Goal: Information Seeking & Learning: Understand process/instructions

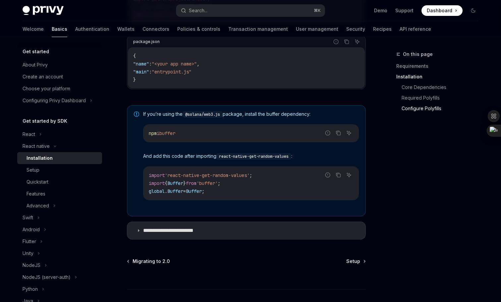
scroll to position [486, 0]
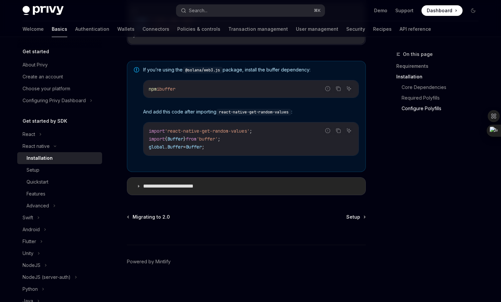
click at [166, 189] on p "**********" at bounding box center [175, 186] width 64 height 7
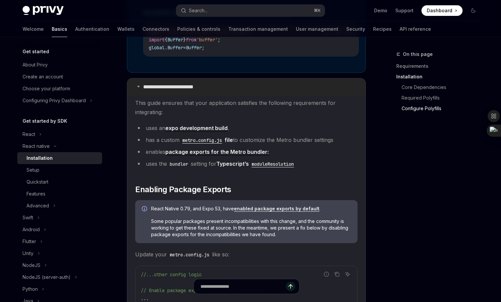
click at [168, 90] on p "**********" at bounding box center [175, 87] width 64 height 7
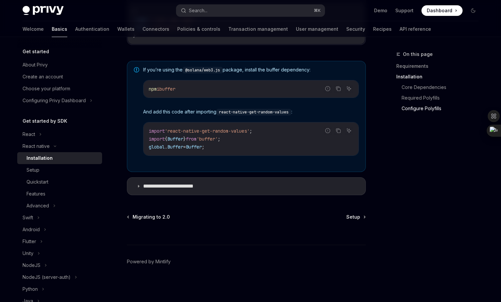
click at [352, 221] on div at bounding box center [246, 233] width 239 height 25
click at [54, 174] on link "Setup" at bounding box center [59, 170] width 85 height 12
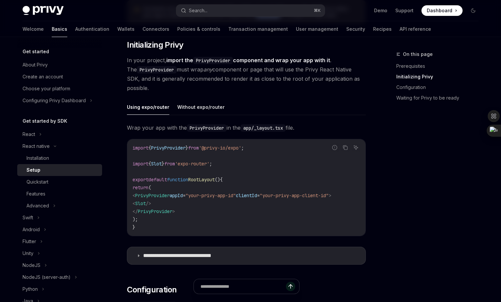
scroll to position [175, 0]
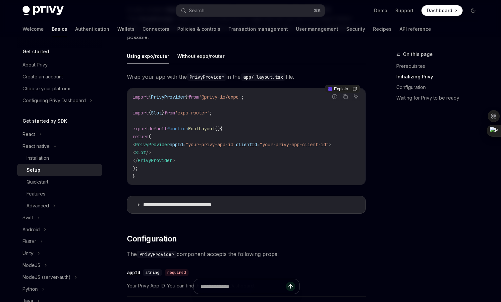
drag, startPoint x: 142, startPoint y: 144, endPoint x: 202, endPoint y: 159, distance: 61.3
click at [202, 159] on code "import { PrivyProvider } from '@privy-io/expo' ; import { Slot } from 'expo-rou…" at bounding box center [245, 136] width 227 height 87
copy code "< PrivyProvider appId = "your-privy-app-id" clientId = "your-privy-app-client-i…"
drag, startPoint x: 133, startPoint y: 96, endPoint x: 285, endPoint y: 96, distance: 151.3
click at [285, 96] on div "import { PrivyProvider } from '@privy-io/expo' ; import { Slot } from 'expo-rou…" at bounding box center [246, 136] width 238 height 97
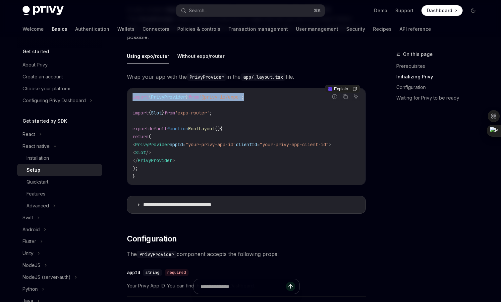
copy span "import { PrivyProvider } from '@privy-io/expo' ;"
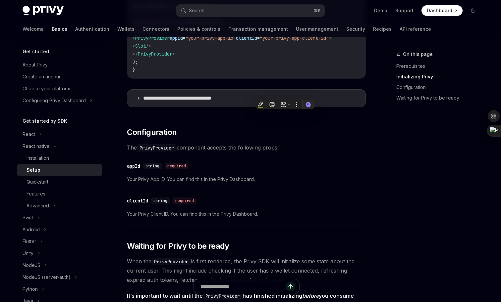
scroll to position [320, 0]
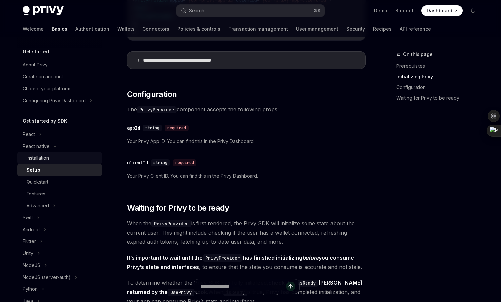
click at [53, 157] on div "Installation" at bounding box center [62, 158] width 72 height 8
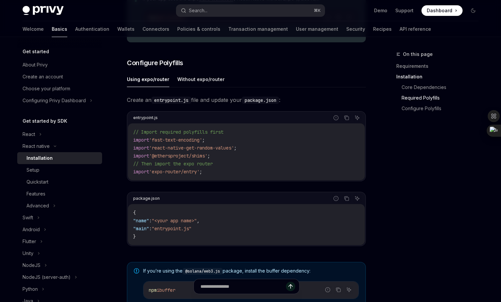
scroll to position [300, 0]
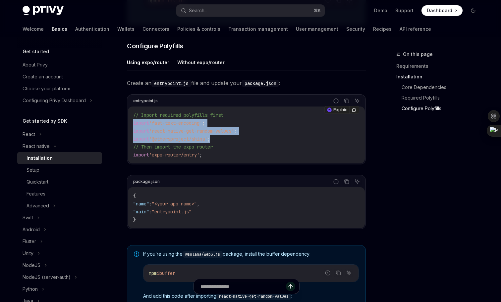
drag, startPoint x: 228, startPoint y: 138, endPoint x: 125, endPoint y: 128, distance: 104.1
click at [125, 128] on div "React native Installation OpenAI Open in ChatGPT OpenAI Open in ChatGPT ​ Requi…" at bounding box center [184, 119] width 366 height 736
copy code "import 'fast-text-encoding' ; import 'react-native-get-random-values' ; import …"
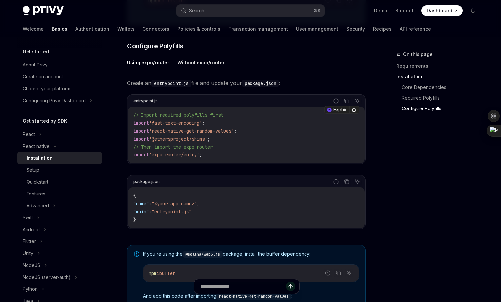
click at [221, 158] on code "// Import required polyfills first import 'fast-text-encoding' ; import 'react-…" at bounding box center [246, 135] width 226 height 48
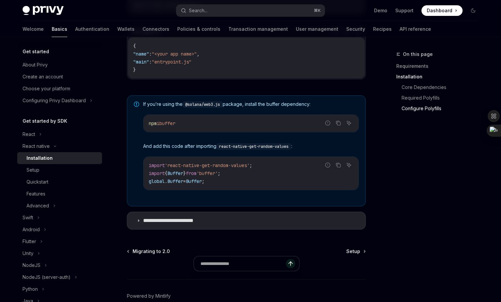
scroll to position [476, 0]
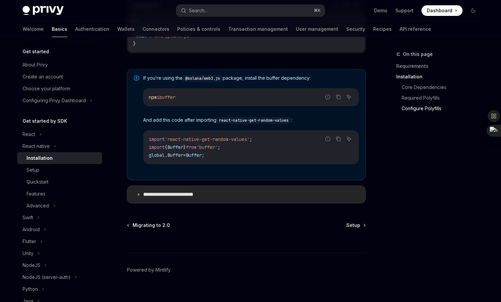
click at [191, 198] on p "**********" at bounding box center [175, 194] width 64 height 7
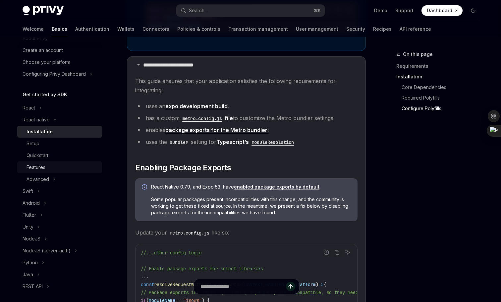
scroll to position [6, 0]
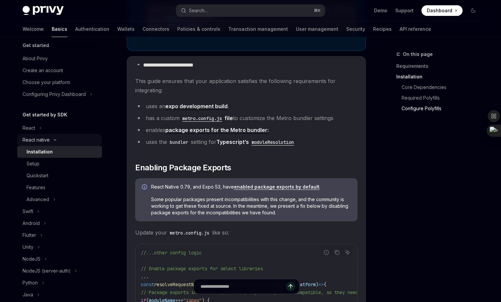
click at [49, 143] on div "React native" at bounding box center [36, 140] width 27 height 8
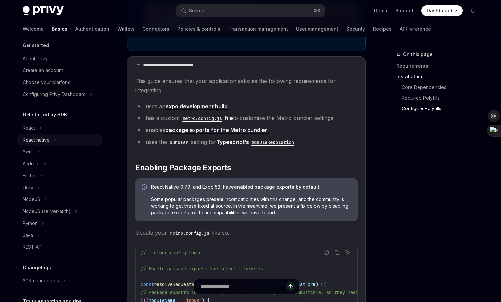
click at [49, 143] on div "React native" at bounding box center [36, 140] width 27 height 8
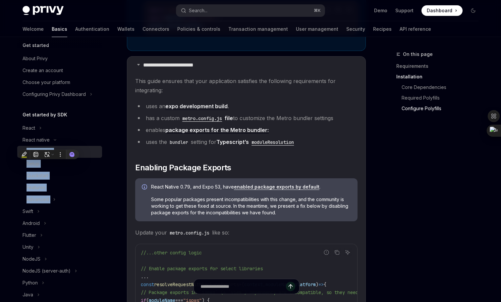
click at [49, 149] on div "Installation" at bounding box center [39, 152] width 26 height 8
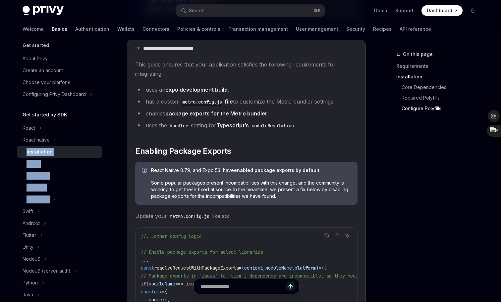
click at [233, 121] on ul "uses an expo development build . has a custom metro.config.js file to customize…" at bounding box center [246, 107] width 222 height 45
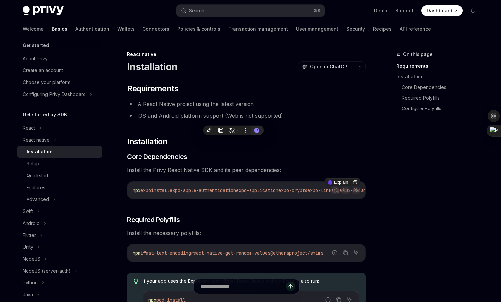
click at [193, 194] on code "npx expo install expo-apple-authentication expo-application expo-crypto expo-li…" at bounding box center [402, 190] width 540 height 8
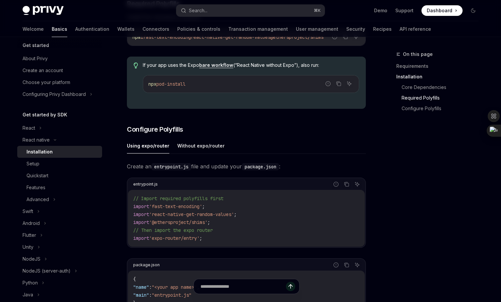
scroll to position [225, 0]
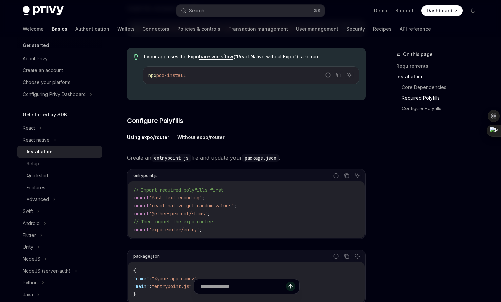
click at [192, 143] on button "Without expo/router" at bounding box center [200, 137] width 47 height 16
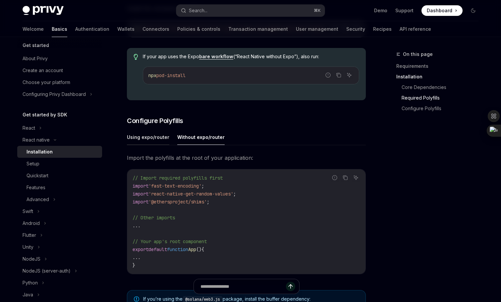
click at [153, 145] on button "Using expo/router" at bounding box center [148, 137] width 42 height 16
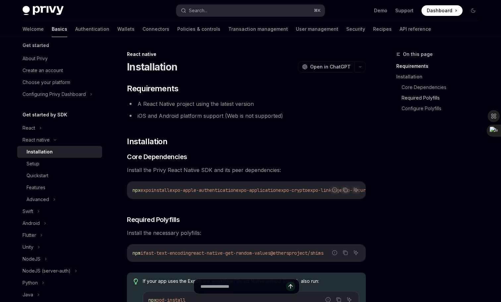
click at [419, 98] on link "Required Polyfills" at bounding box center [442, 98] width 82 height 11
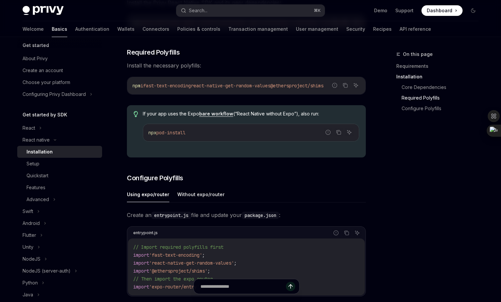
scroll to position [167, 0]
click at [227, 71] on span "Install the necessary polyfills:" at bounding box center [246, 65] width 239 height 9
click at [67, 164] on div "Setup" at bounding box center [62, 164] width 72 height 8
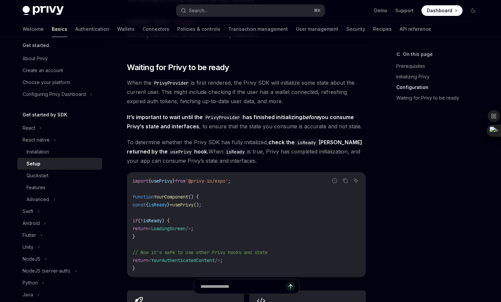
scroll to position [508, 0]
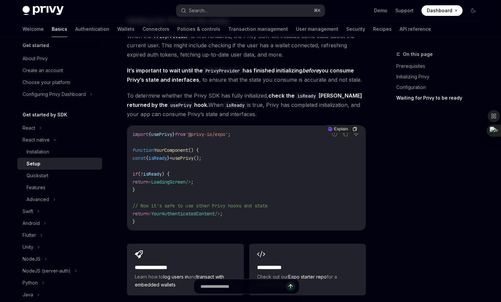
drag, startPoint x: 134, startPoint y: 174, endPoint x: 197, endPoint y: 192, distance: 64.7
click at [197, 192] on code "import { usePrivy } from '@privy-io/expo' ; function YourComponent () { const {…" at bounding box center [245, 177] width 227 height 95
copy code "if ( ! isReady ) { return < LoadingScreen /> ; }"
click at [167, 161] on span "isReady" at bounding box center [157, 158] width 19 height 6
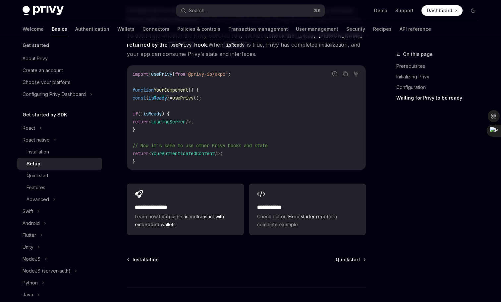
scroll to position [587, 0]
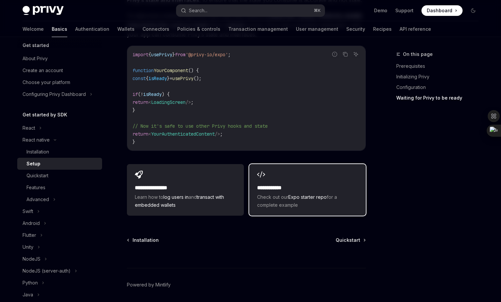
click at [296, 200] on link "Expo starter repo" at bounding box center [307, 197] width 38 height 6
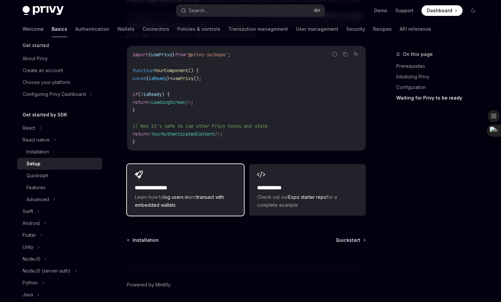
click at [152, 178] on div "**********" at bounding box center [185, 190] width 117 height 52
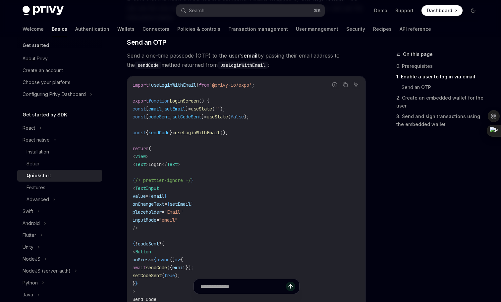
scroll to position [342, 0]
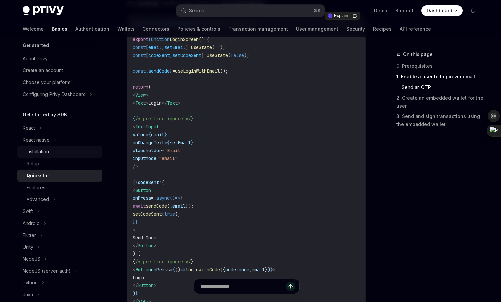
click at [62, 151] on div "Installation" at bounding box center [62, 152] width 72 height 8
type textarea "*"
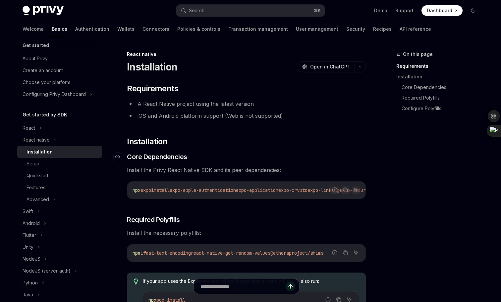
scroll to position [0, 162]
click at [211, 190] on span "expo-secure-store" at bounding box center [199, 190] width 45 height 6
click at [222, 190] on span "expo-secure-store" at bounding box center [199, 190] width 45 height 6
click at [222, 189] on span "expo-secure-store" at bounding box center [199, 190] width 45 height 6
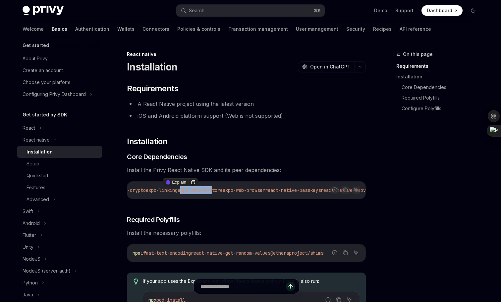
copy span "expo-secure-store"
click at [347, 188] on icon "Copy the contents from the code block" at bounding box center [344, 189] width 5 height 5
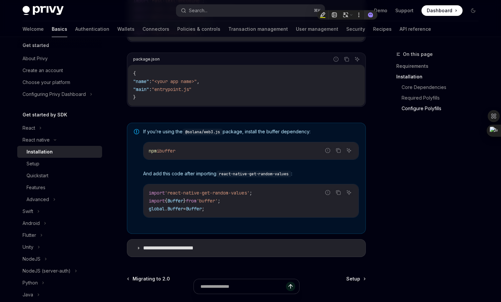
scroll to position [455, 0]
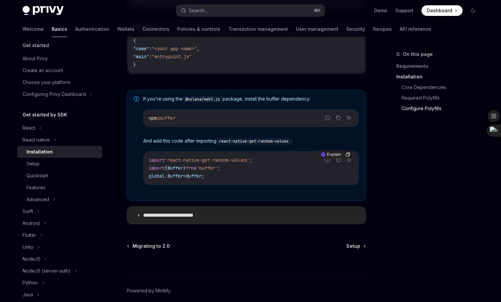
click at [183, 219] on p "**********" at bounding box center [175, 215] width 64 height 7
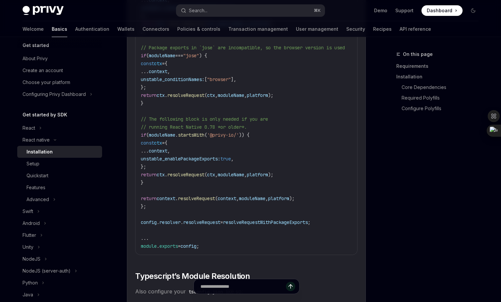
scroll to position [1020, 0]
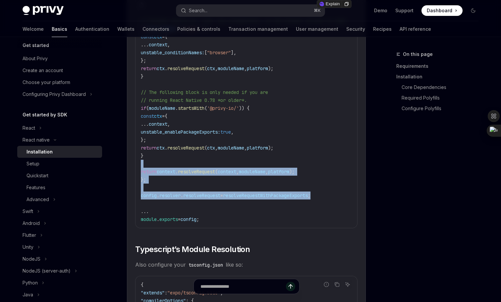
drag, startPoint x: 332, startPoint y: 195, endPoint x: 254, endPoint y: 167, distance: 83.3
click at [254, 167] on code "//...other config logic // Enable package exports for select libraries ... cons…" at bounding box center [277, 28] width 273 height 389
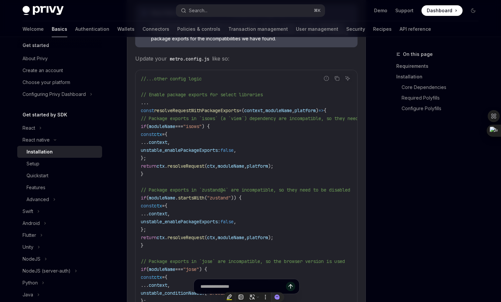
scroll to position [768, 0]
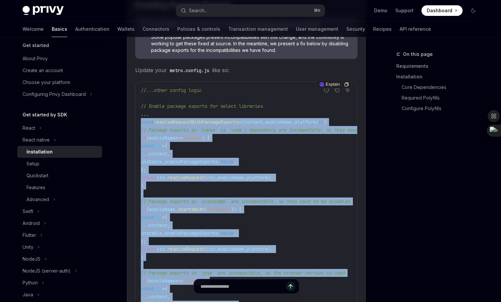
click at [141, 125] on span "const" at bounding box center [147, 122] width 13 height 6
copy code "const resolveRequestWithPackageExports = ( context , moduleName , platform ) =>…"
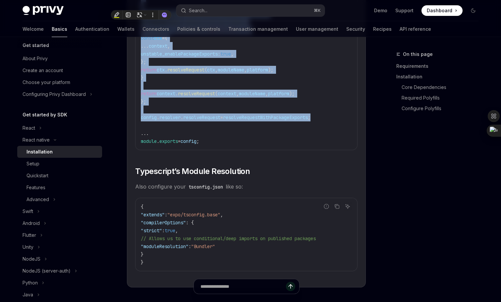
scroll to position [1103, 0]
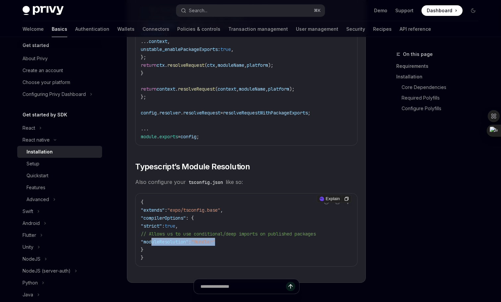
drag, startPoint x: 151, startPoint y: 246, endPoint x: 252, endPoint y: 246, distance: 101.3
click at [252, 246] on code "{ "extends" : "expo/tsconfig.base" , "compilerOptions" : { "strict" : true , //…" at bounding box center [246, 230] width 211 height 64
copy span ""moduleResolution" : "Bundler""
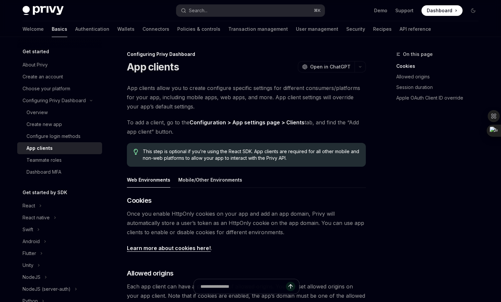
type textarea "*"
click at [443, 12] on span "Dashboard" at bounding box center [438, 10] width 25 height 7
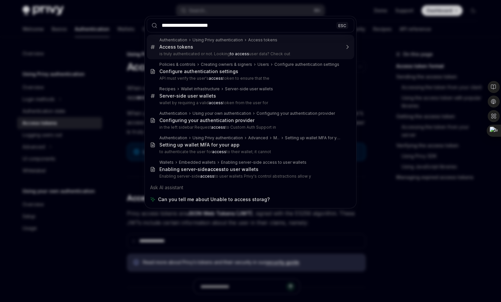
click at [214, 26] on input "**********" at bounding box center [250, 25] width 207 height 14
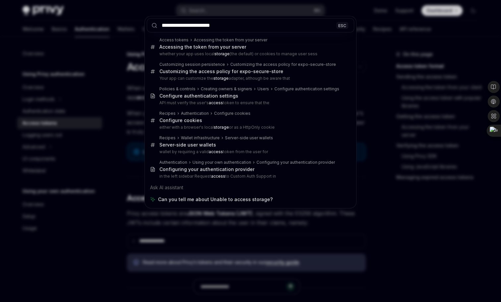
type input "**********"
click at [314, 6] on div "**********" at bounding box center [250, 151] width 501 height 302
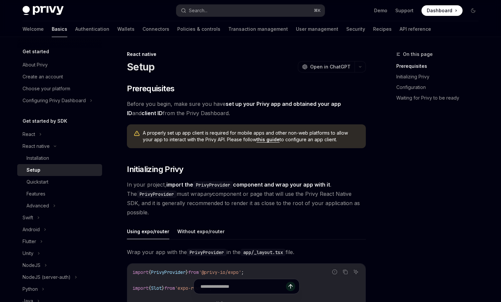
scroll to position [115, 0]
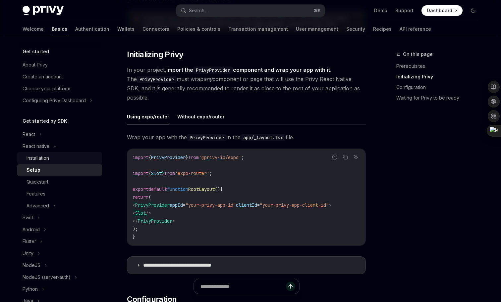
click at [73, 158] on div "Installation" at bounding box center [62, 158] width 72 height 8
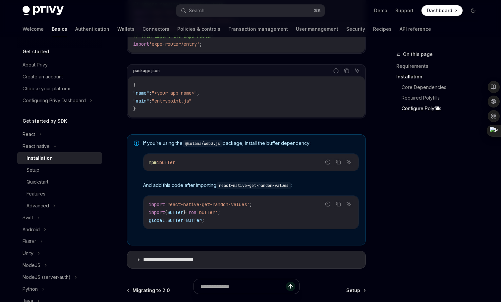
scroll to position [486, 0]
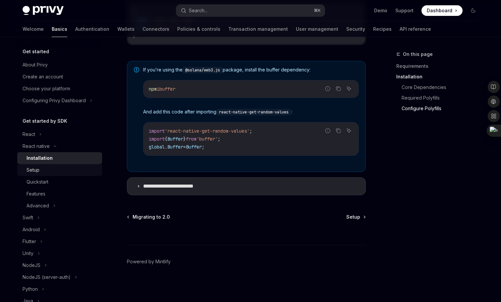
click at [43, 172] on div "Setup" at bounding box center [62, 170] width 72 height 8
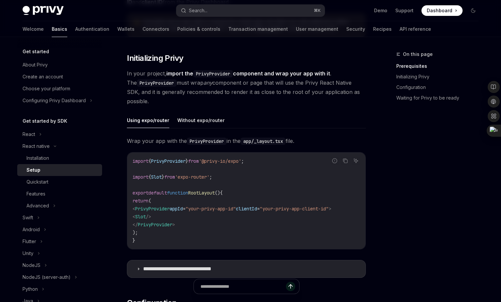
scroll to position [126, 0]
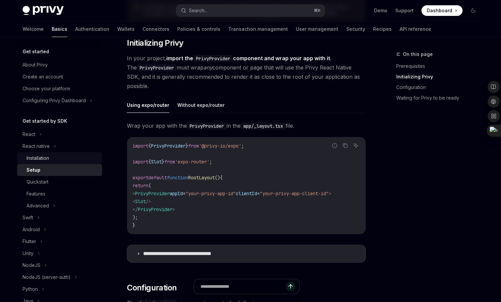
click at [66, 159] on div "Installation" at bounding box center [62, 158] width 72 height 8
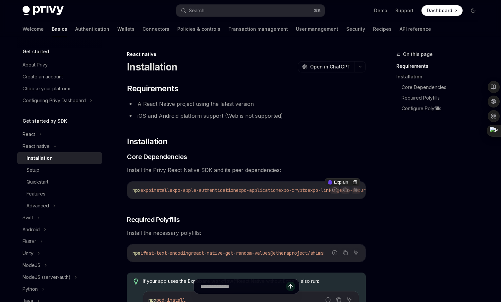
click at [183, 190] on span "expo-apple-authentication" at bounding box center [203, 190] width 66 height 6
click at [230, 190] on span "expo-apple-authentication" at bounding box center [203, 190] width 66 height 6
copy span "expo-apple-authentication"
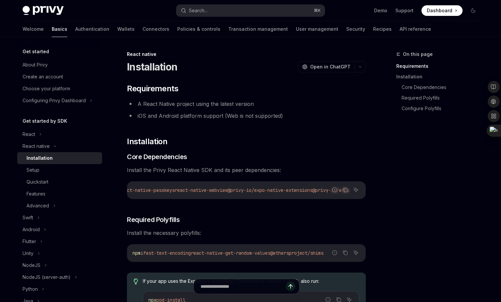
drag, startPoint x: 218, startPoint y: 191, endPoint x: 300, endPoint y: 195, distance: 82.2
click at [300, 195] on div "npx expo install expo-apple-authentication expo-application expo-crypto expo-li…" at bounding box center [246, 190] width 238 height 17
copy span "@privy-io/expo-native-extensions @privy-io/expo"
click at [245, 161] on h3 "​ Core Dependencies" at bounding box center [246, 156] width 239 height 9
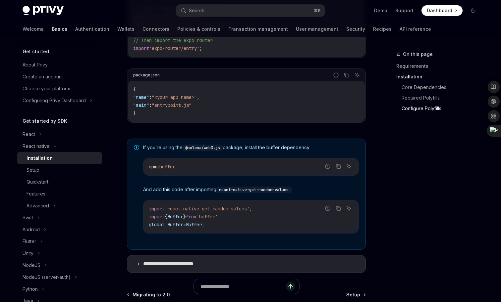
scroll to position [439, 0]
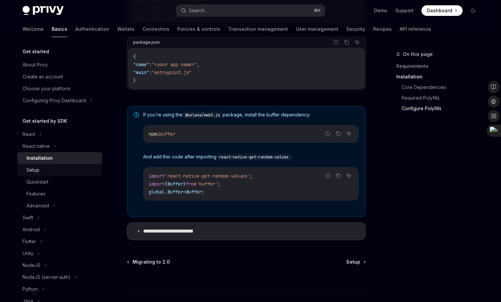
click at [56, 169] on div "Setup" at bounding box center [62, 170] width 72 height 8
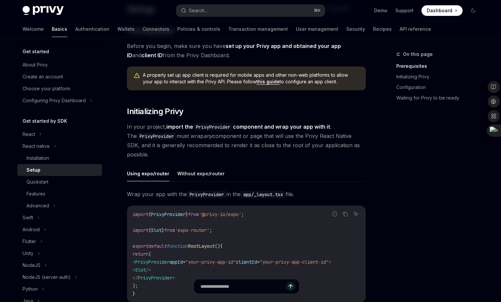
scroll to position [68, 0]
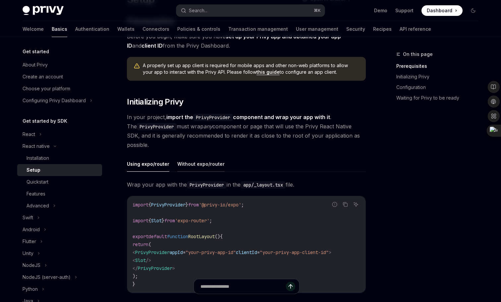
click at [200, 165] on button "Without expo/router" at bounding box center [200, 164] width 47 height 16
click at [146, 172] on div "Using expo/router Without expo/router Wrap your app with the PrivyProvider in t…" at bounding box center [246, 230] width 239 height 148
click at [146, 163] on button "Using expo/router" at bounding box center [148, 164] width 42 height 16
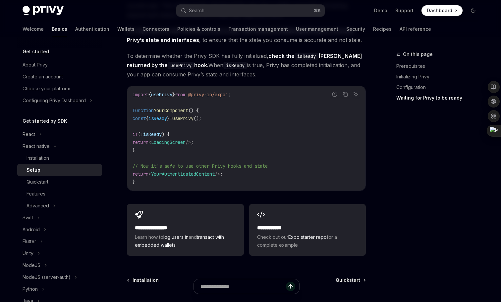
scroll to position [549, 0]
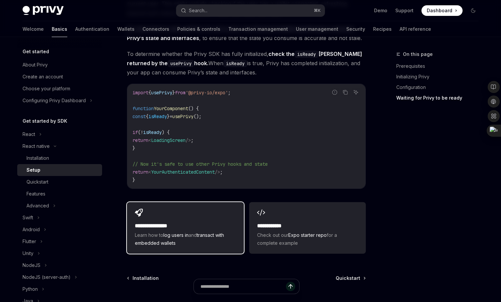
click at [173, 229] on h2 "**********" at bounding box center [185, 226] width 101 height 8
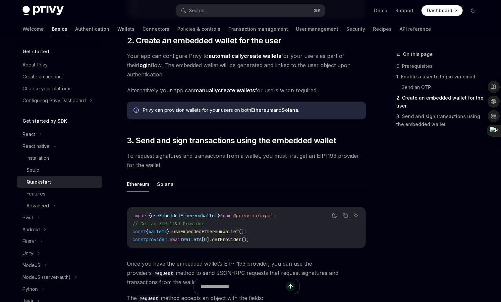
scroll to position [663, 0]
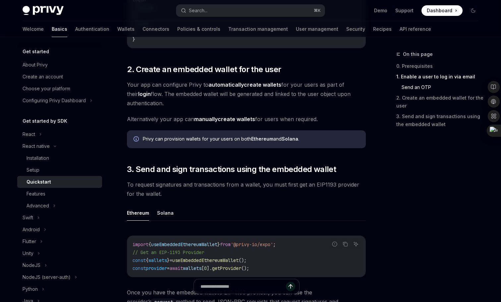
scroll to position [624, 0]
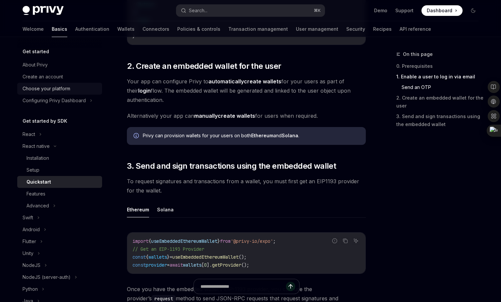
click at [65, 83] on link "Choose your platform" at bounding box center [59, 89] width 85 height 12
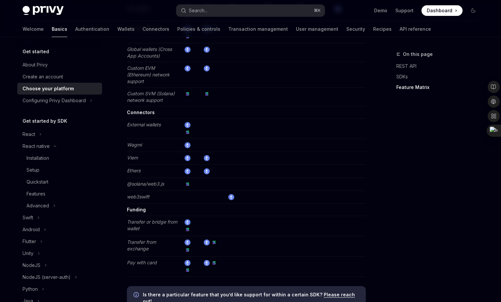
scroll to position [1254, 0]
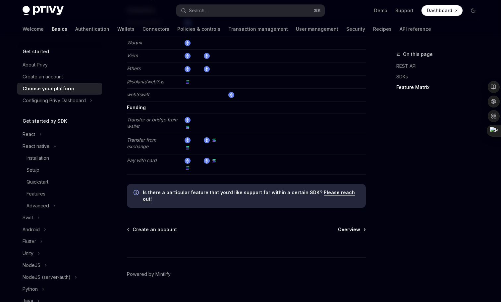
click at [360, 226] on link "Overview" at bounding box center [351, 229] width 27 height 7
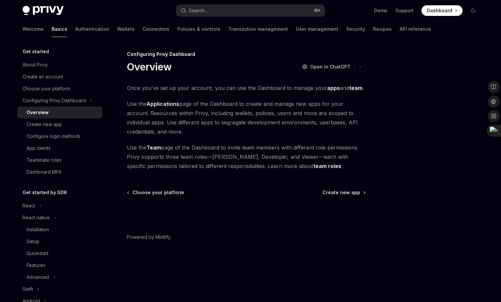
click at [338, 186] on div "Configuring Privy Dashboard Overview OpenAI Open in ChatGPT OpenAI Open in Chat…" at bounding box center [184, 176] width 366 height 252
click at [60, 126] on div "Create new app" at bounding box center [43, 125] width 35 height 8
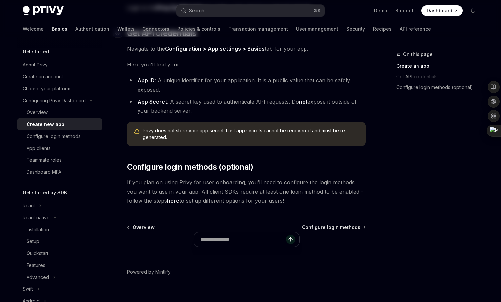
scroll to position [172, 0]
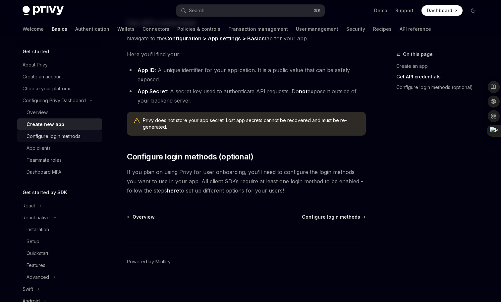
click at [61, 134] on div "Configure login methods" at bounding box center [53, 136] width 54 height 8
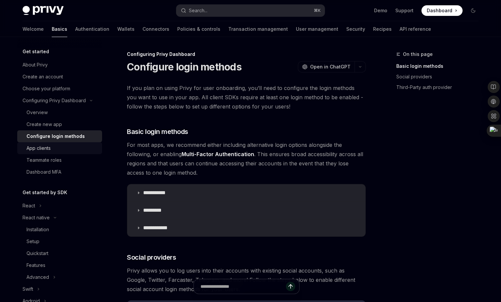
click at [63, 151] on div "App clients" at bounding box center [62, 148] width 72 height 8
type textarea "*"
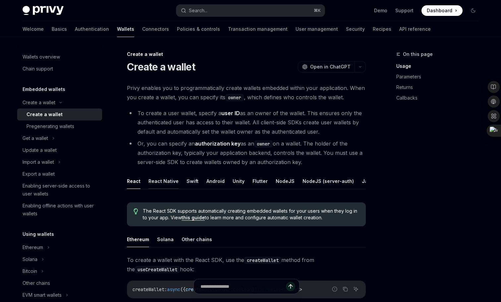
click at [163, 184] on button "React Native" at bounding box center [163, 181] width 30 height 16
type textarea "*"
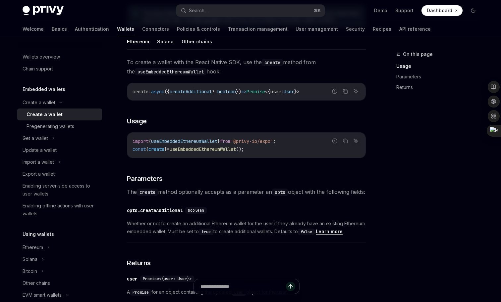
scroll to position [203, 0]
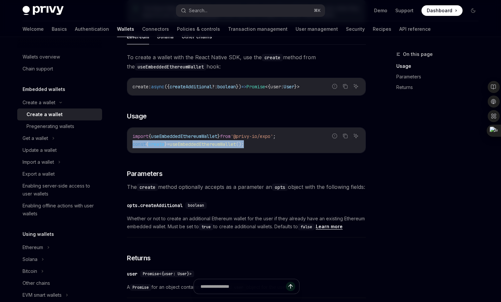
drag, startPoint x: 272, startPoint y: 143, endPoint x: 126, endPoint y: 144, distance: 146.0
click at [126, 144] on div "Create a wallet Create a wallet OpenAI Open in ChatGPT OpenAI Open in ChatGPT P…" at bounding box center [184, 127] width 366 height 561
copy span "const { create } = useEmbeddedEthereumWallet ();"
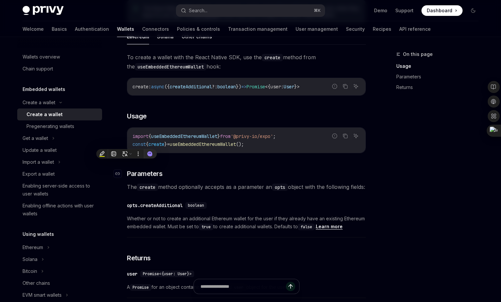
click at [238, 174] on h3 "​ Parameters" at bounding box center [246, 173] width 239 height 9
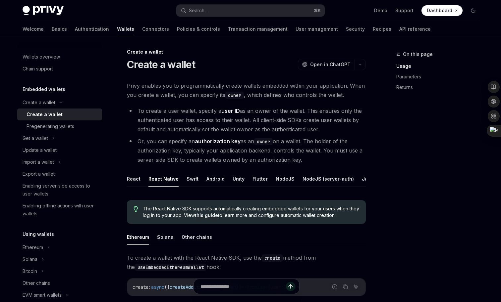
scroll to position [0, 0]
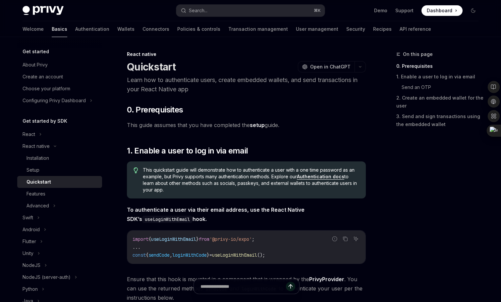
type textarea "*"
